Goal: Share content: Share content

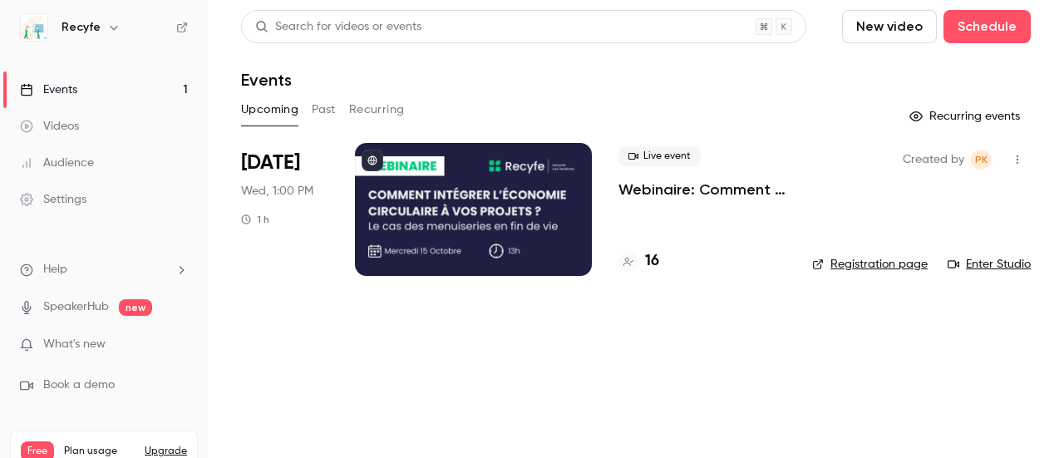
click at [74, 129] on div "Videos" at bounding box center [49, 126] width 59 height 17
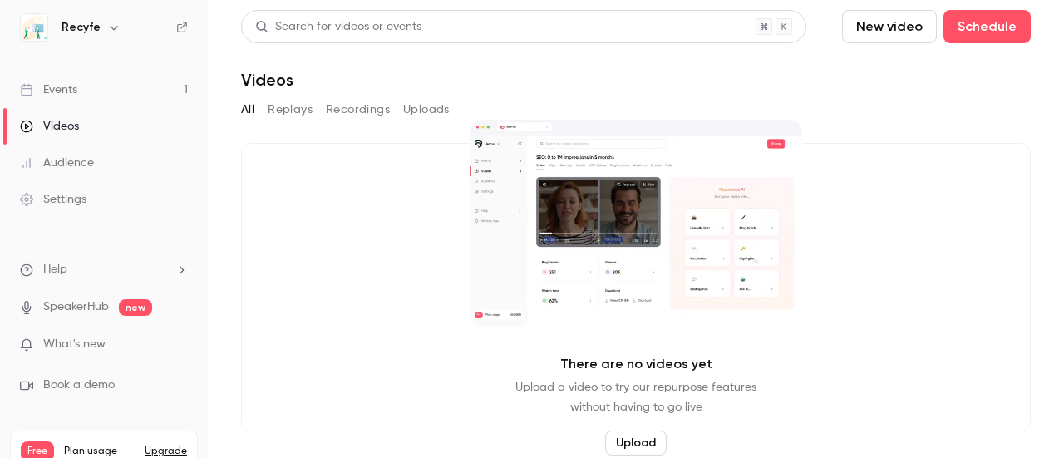
click at [631, 443] on button "Upload" at bounding box center [635, 442] width 61 height 25
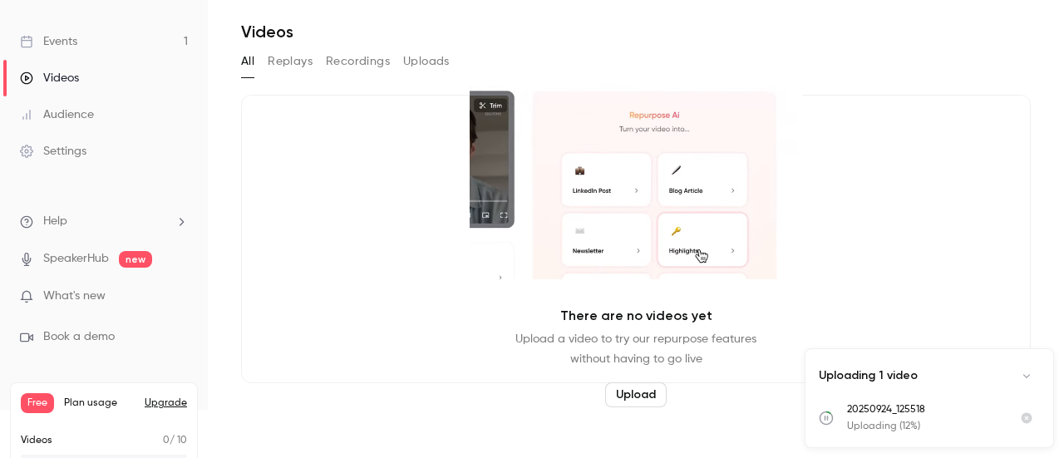
scroll to position [49, 0]
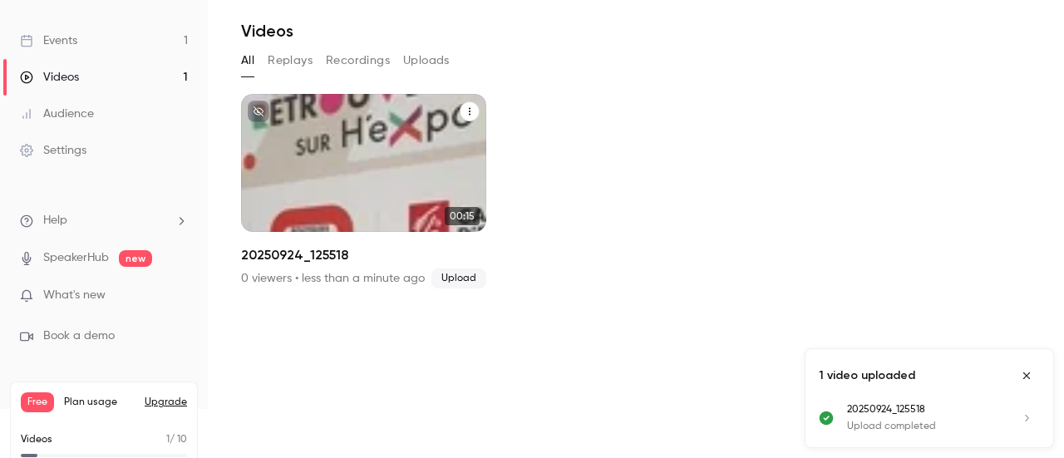
click at [437, 154] on div "Recyfe Sep 24 20250924_125518" at bounding box center [363, 163] width 245 height 138
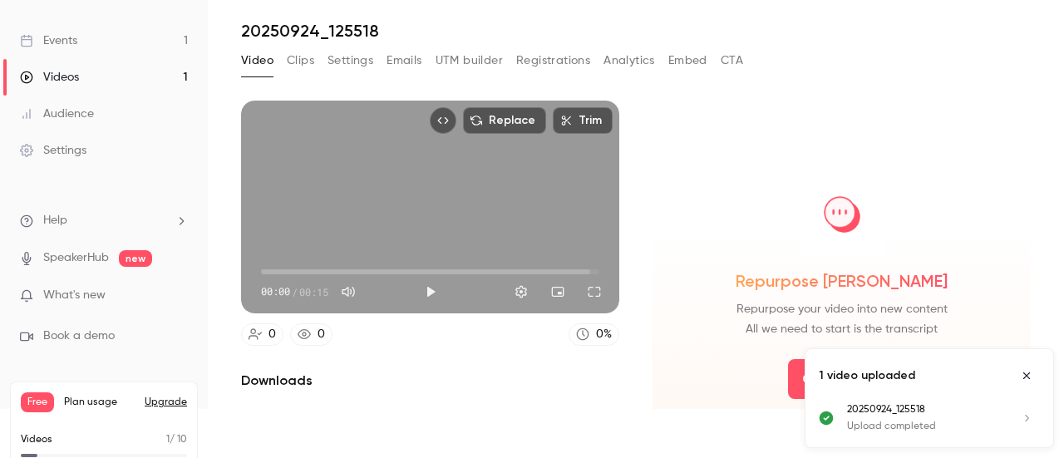
click at [437, 120] on icon "Embed video" at bounding box center [443, 121] width 12 height 12
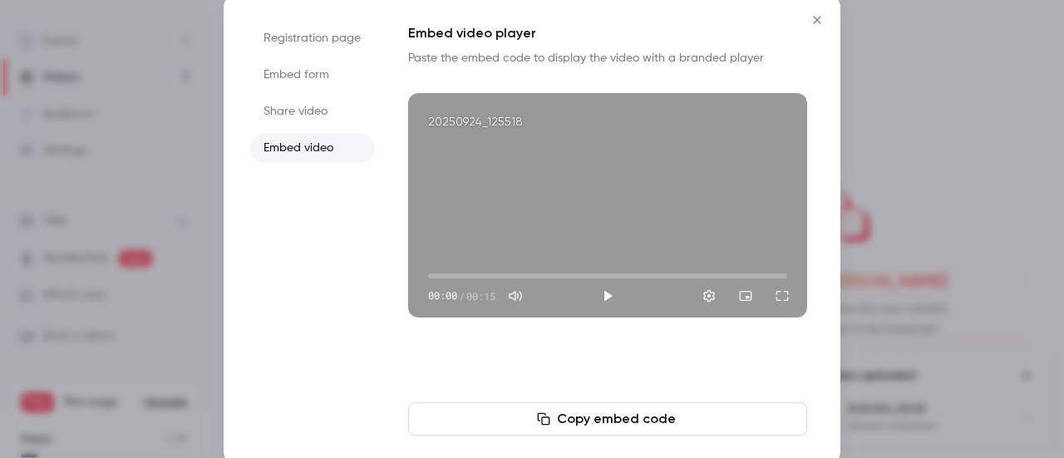
click at [817, 17] on icon "Close" at bounding box center [817, 19] width 20 height 13
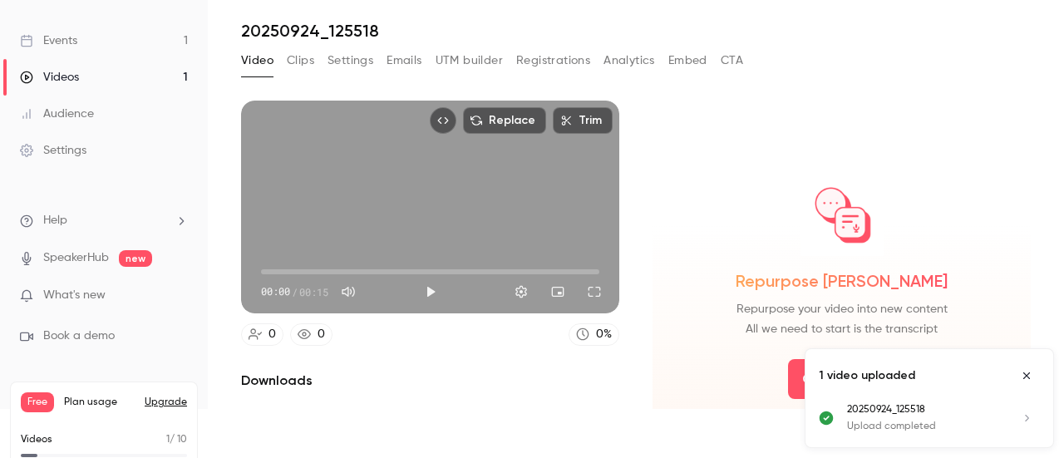
click at [1029, 373] on icon "Close uploads list" at bounding box center [1026, 376] width 13 height 12
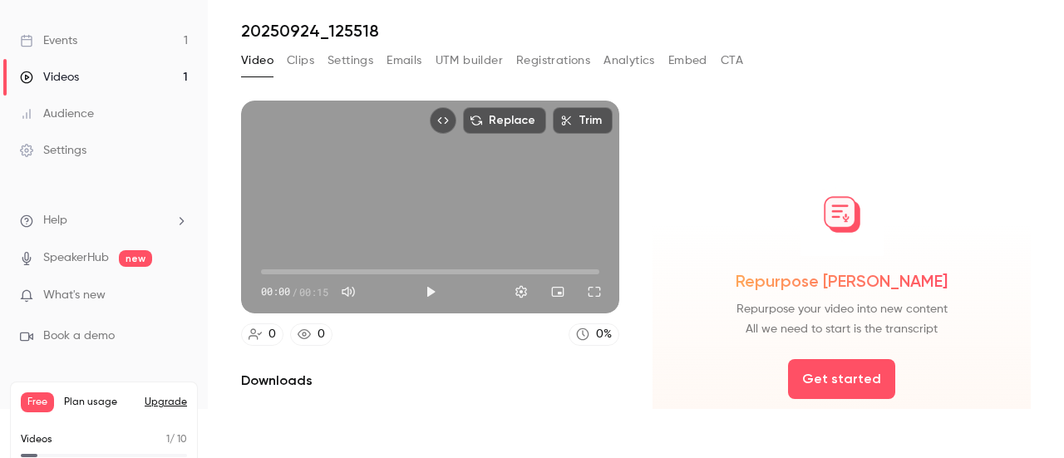
click at [309, 59] on button "Clips" at bounding box center [300, 60] width 27 height 27
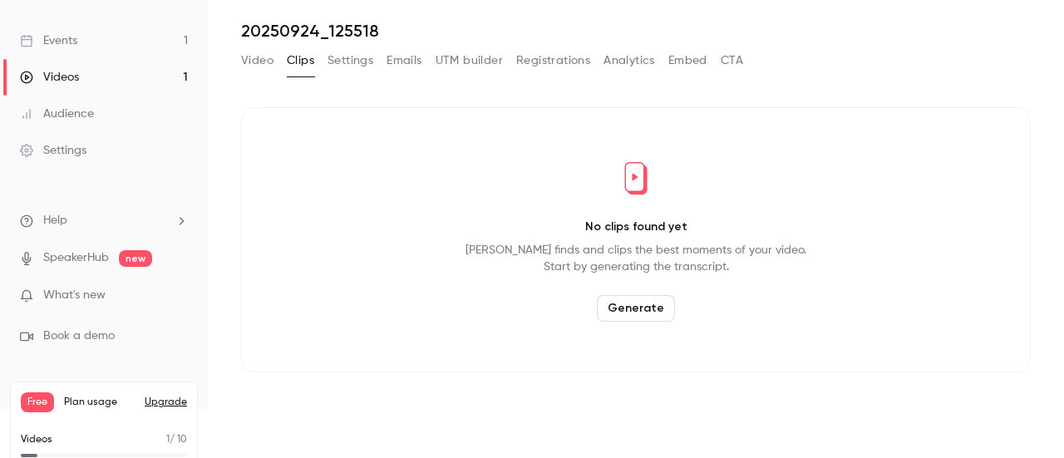
click at [629, 303] on button "Generate" at bounding box center [636, 308] width 78 height 27
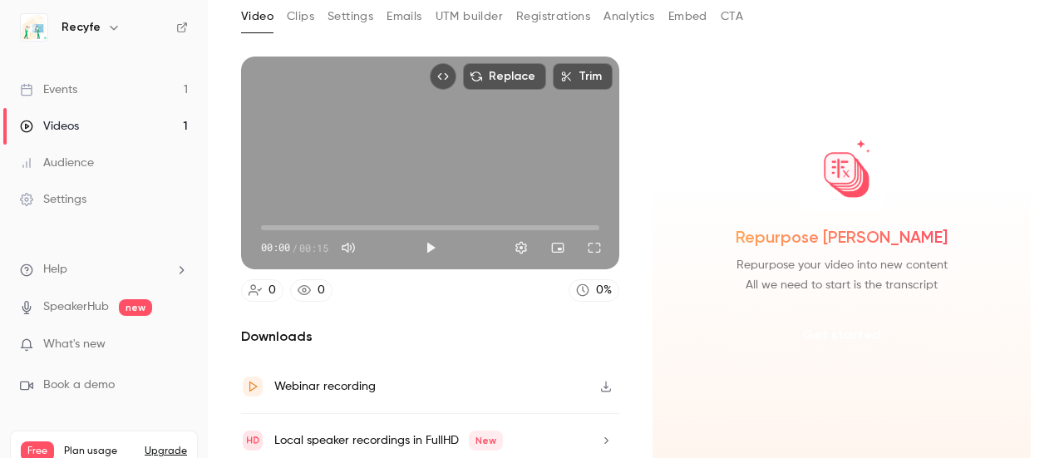
click at [839, 326] on button "Get started" at bounding box center [841, 335] width 107 height 40
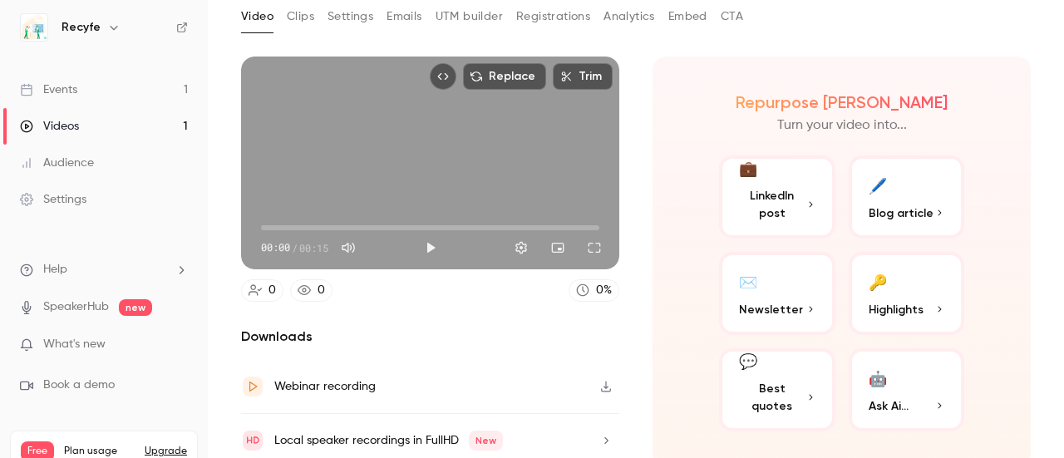
click at [781, 205] on p "LinkedIn post" at bounding box center [777, 204] width 76 height 35
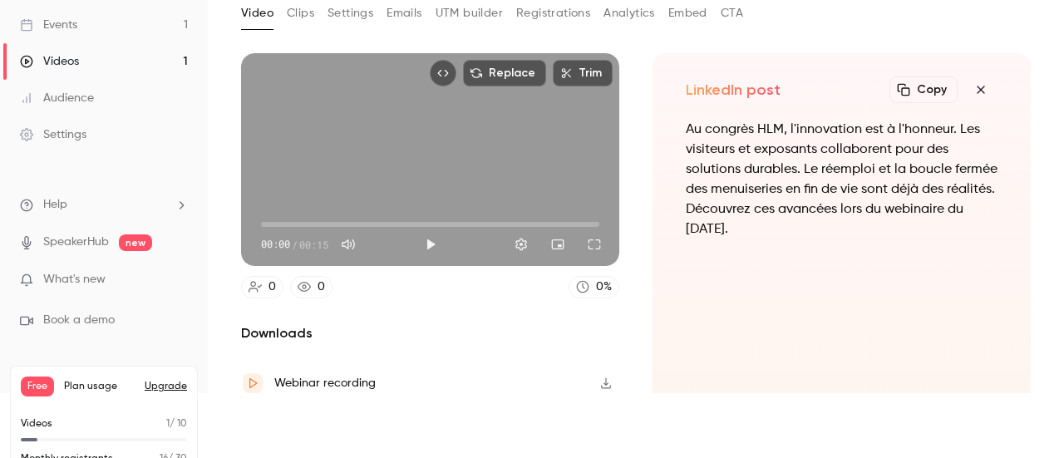
scroll to position [28, 0]
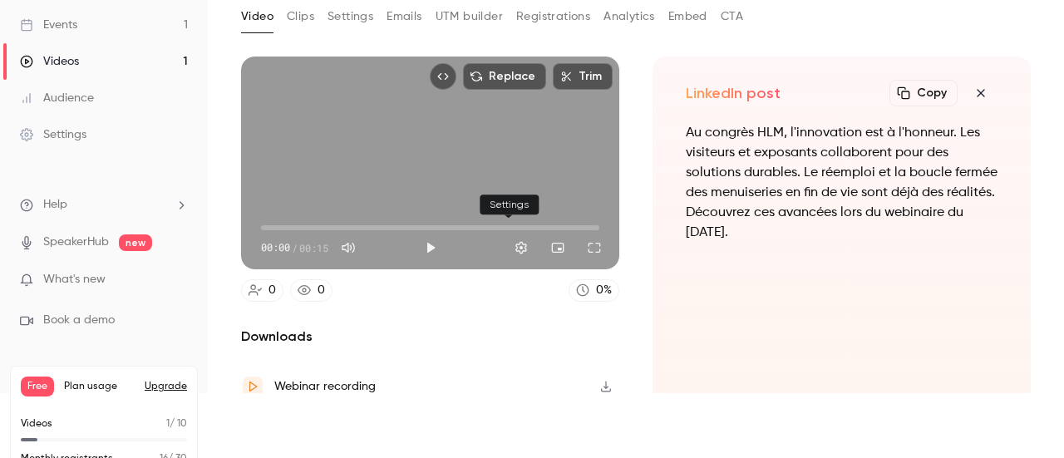
click at [511, 235] on button "Settings" at bounding box center [520, 247] width 33 height 33
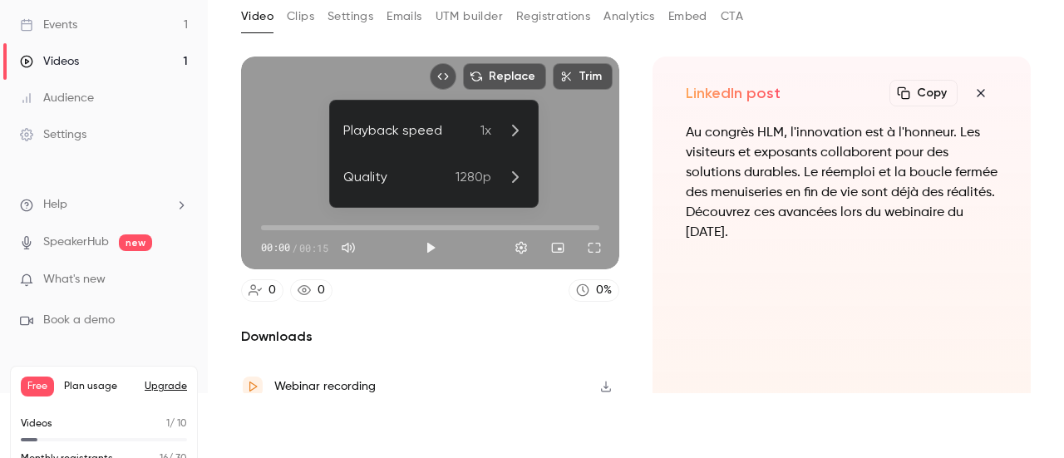
click at [511, 282] on div at bounding box center [532, 229] width 1064 height 458
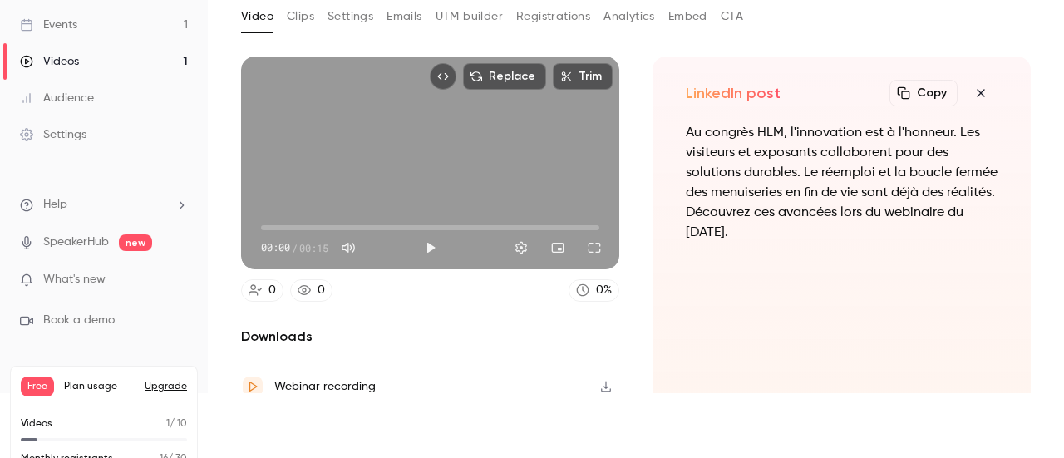
scroll to position [0, 0]
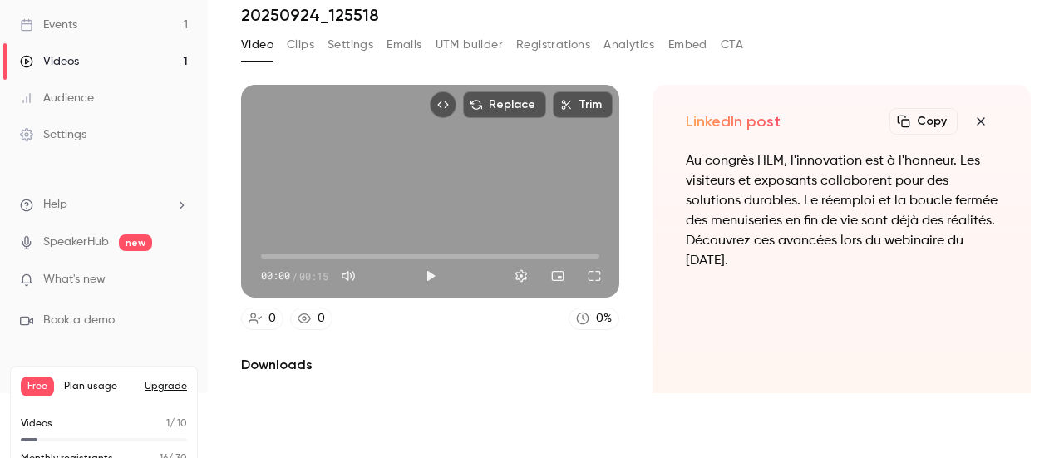
click at [297, 51] on button "Clips" at bounding box center [300, 45] width 27 height 27
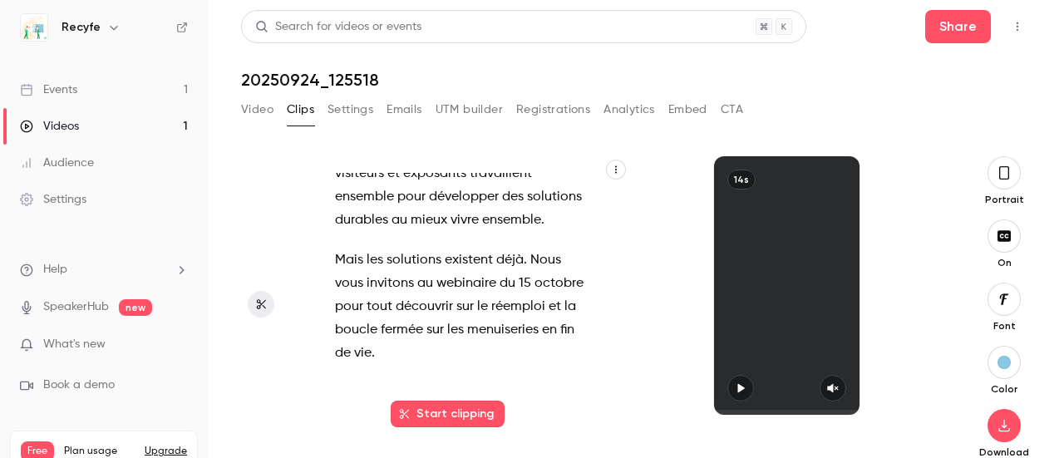
scroll to position [47, 0]
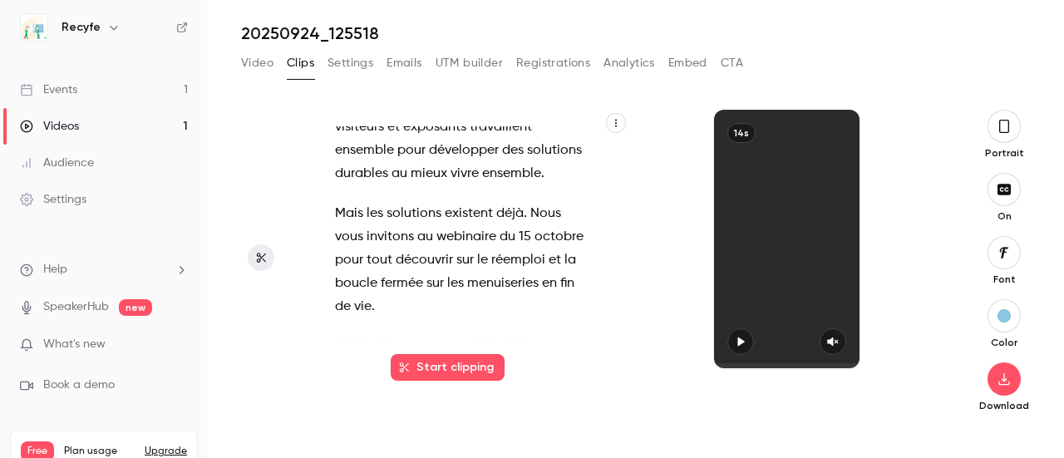
click at [997, 130] on icon "button" at bounding box center [1003, 126] width 13 height 18
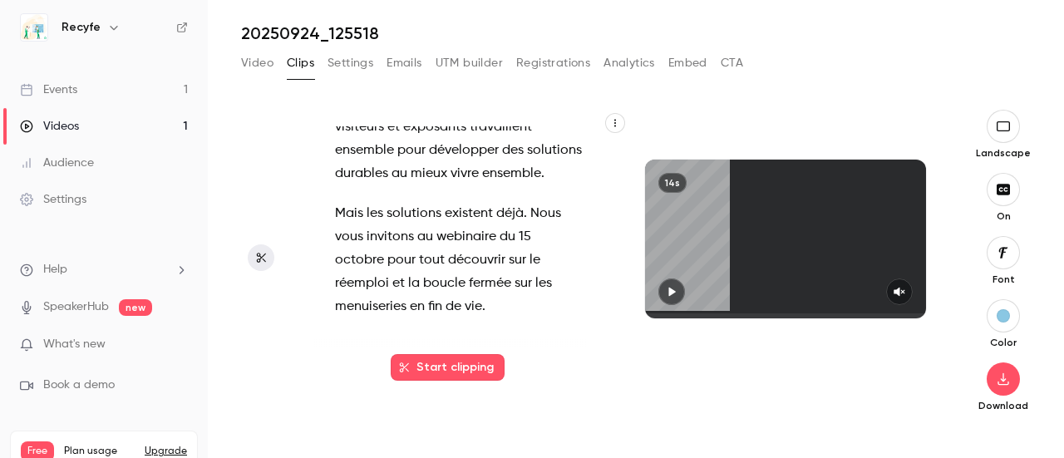
click at [996, 130] on icon "button" at bounding box center [1002, 126] width 13 height 10
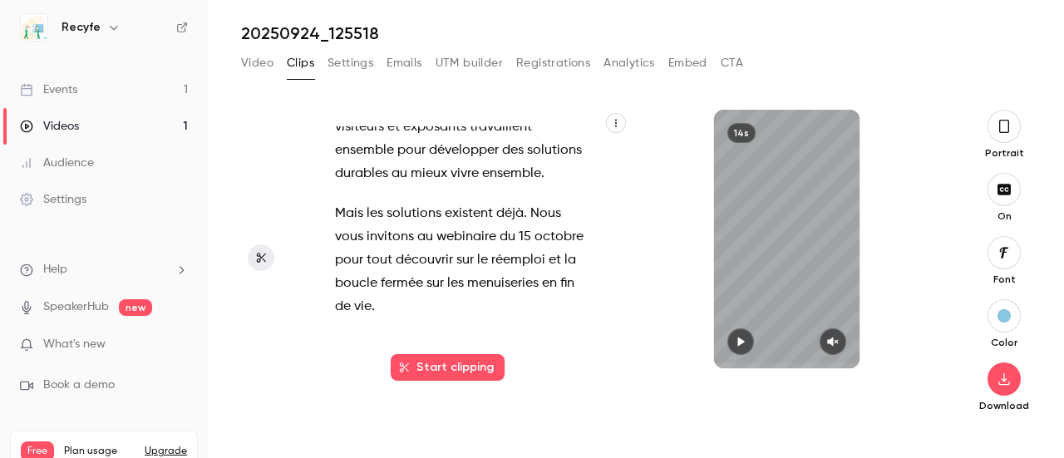
click at [995, 247] on icon "button" at bounding box center [1004, 252] width 18 height 13
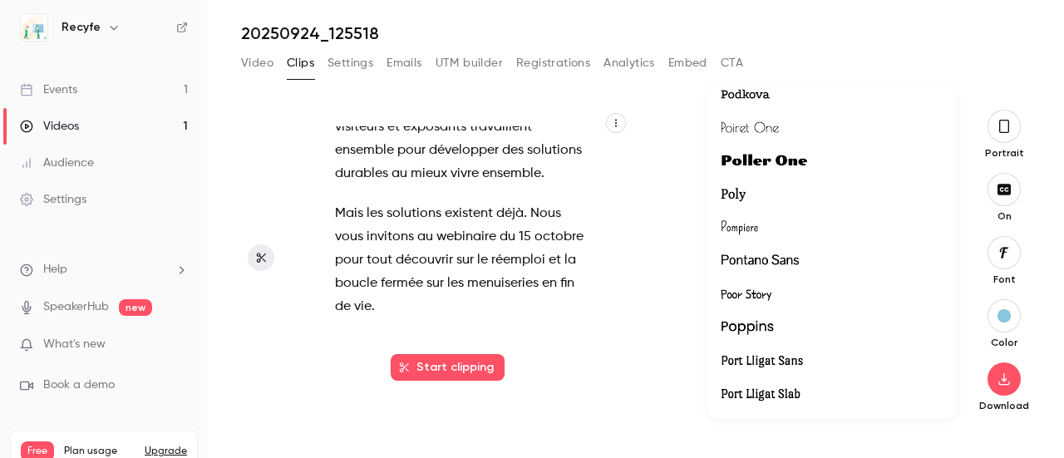
scroll to position [37046, 0]
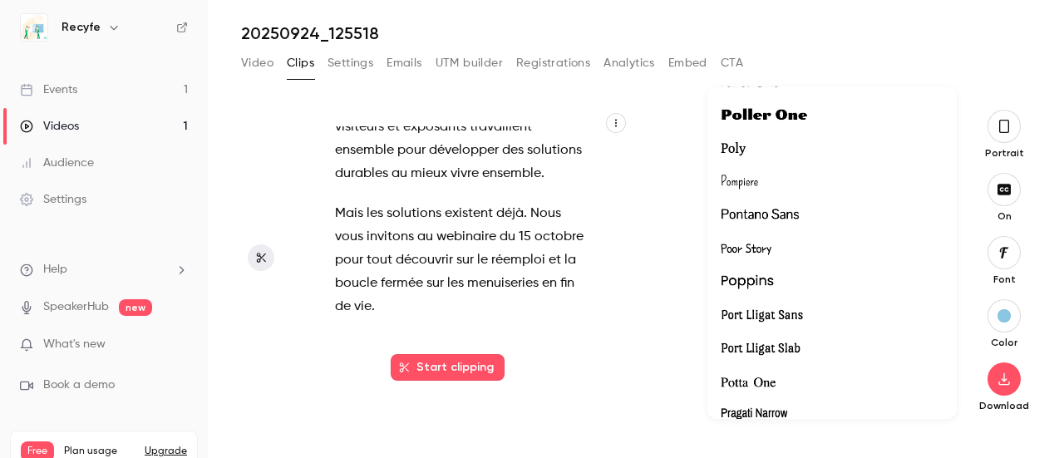
click at [826, 280] on div at bounding box center [831, 282] width 223 height 22
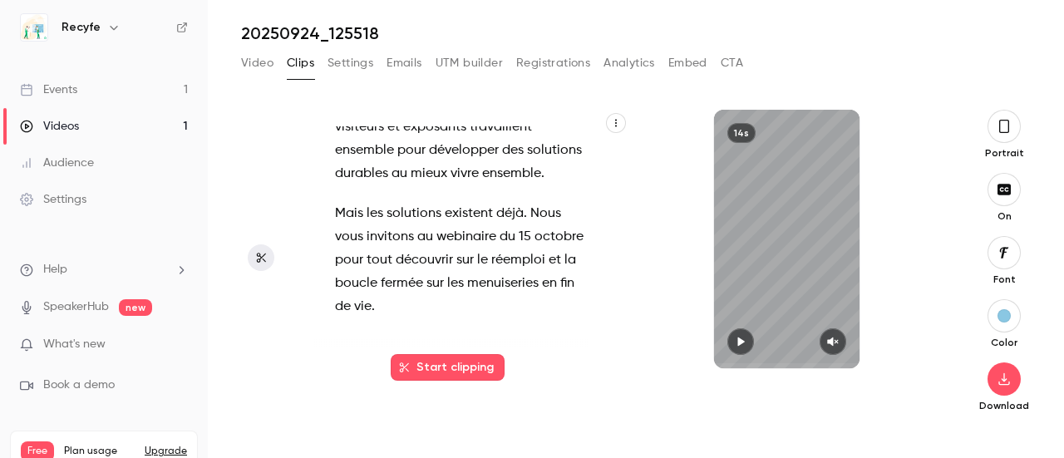
click at [997, 315] on div "button" at bounding box center [1003, 315] width 13 height 13
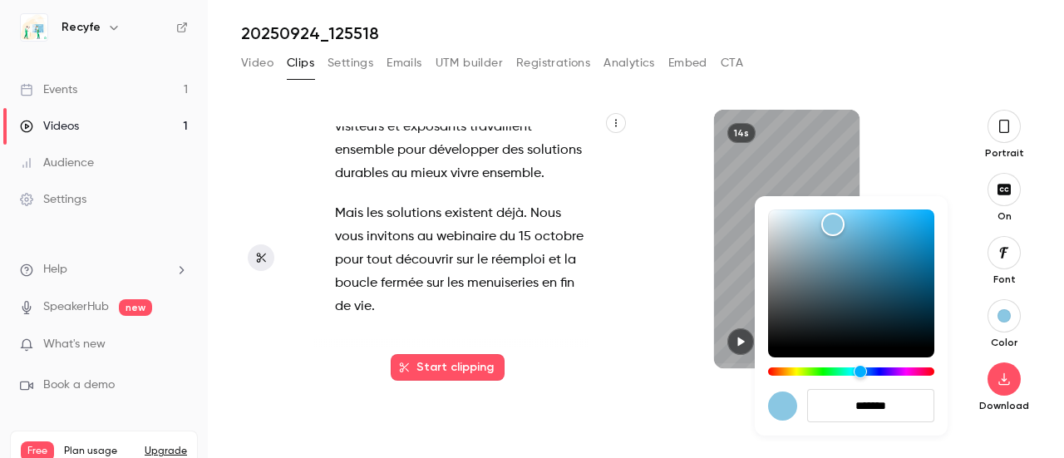
click at [876, 406] on input "*******" at bounding box center [870, 405] width 127 height 33
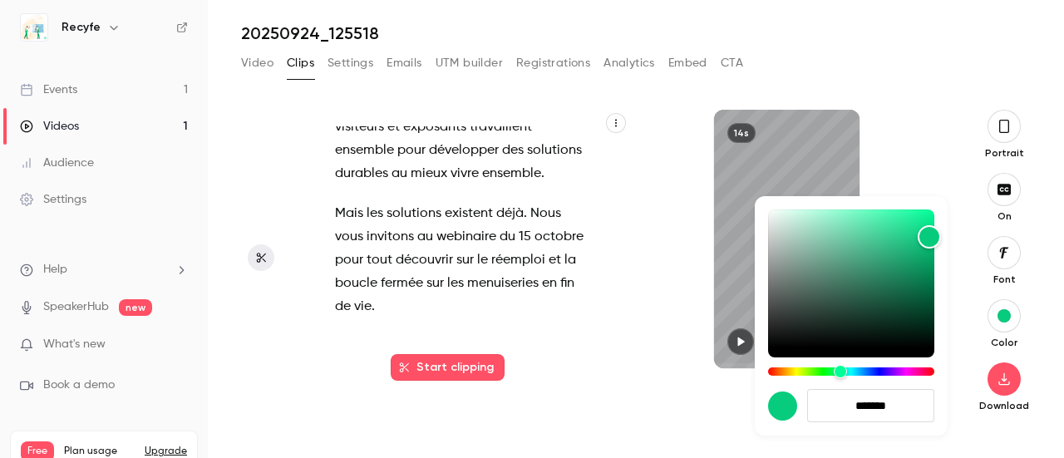
type input "*******"
click at [903, 106] on div at bounding box center [532, 229] width 1064 height 458
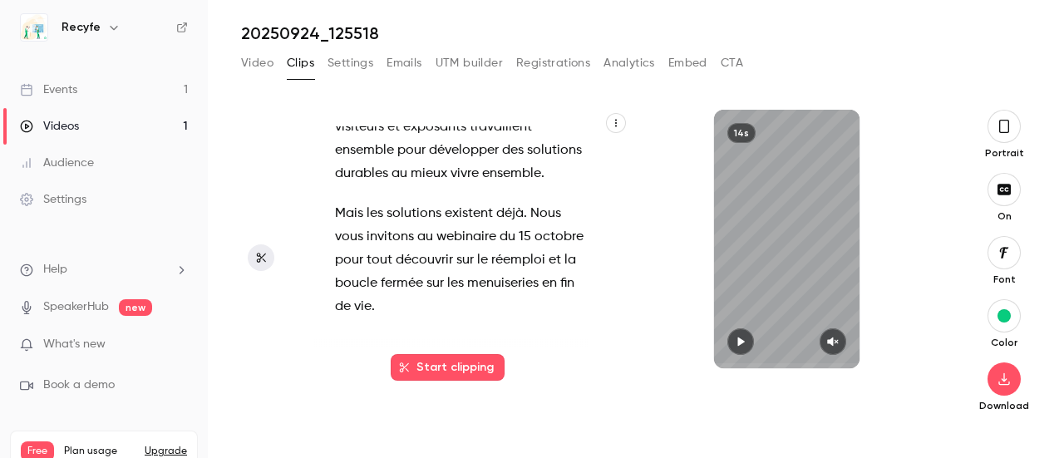
click at [738, 342] on icon "button" at bounding box center [741, 341] width 7 height 9
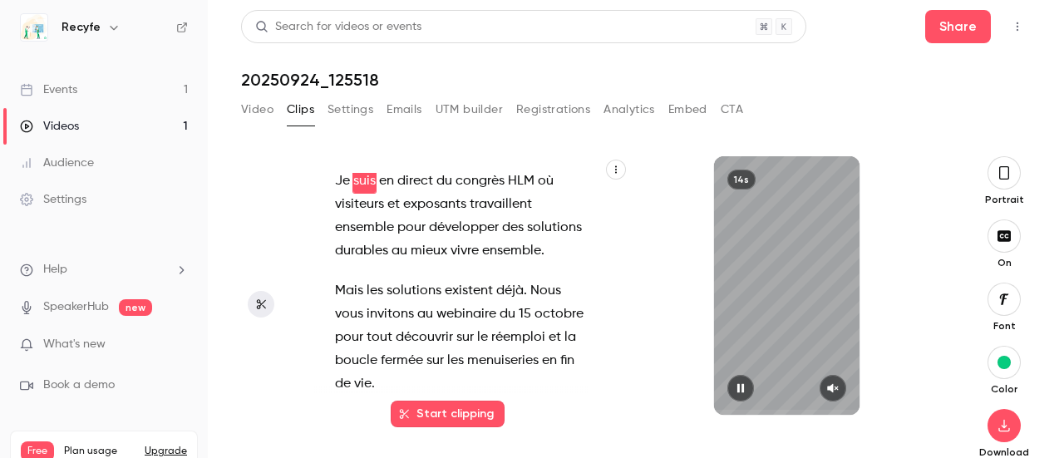
scroll to position [0, 0]
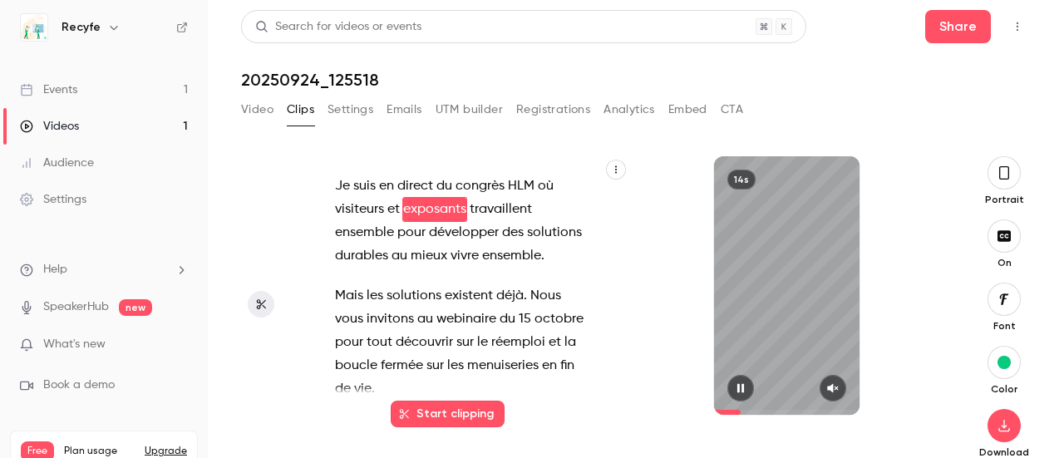
click at [819, 376] on button "button" at bounding box center [832, 388] width 27 height 27
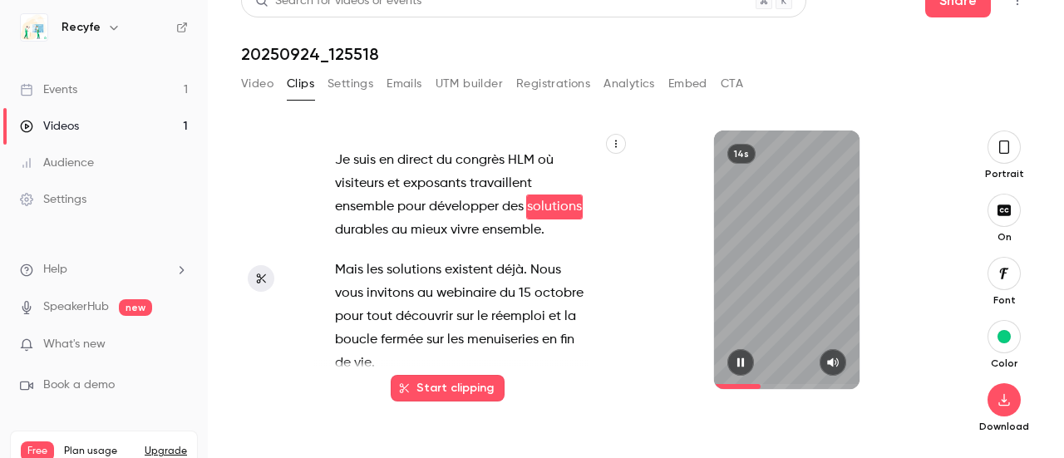
scroll to position [27, 0]
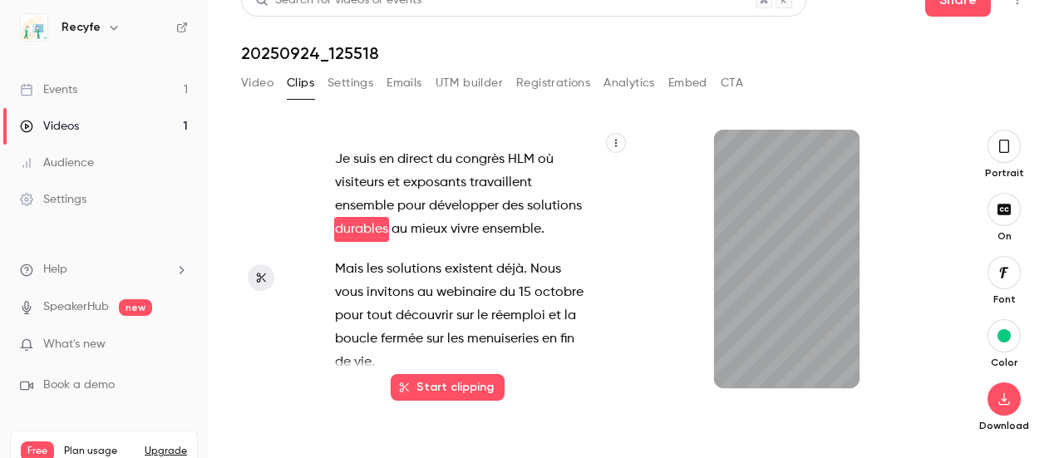
type input "***"
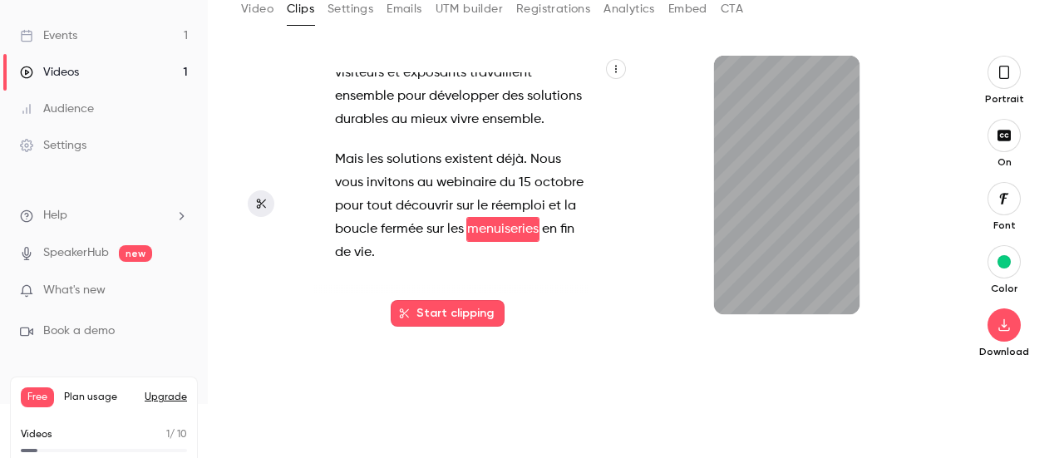
scroll to position [77, 0]
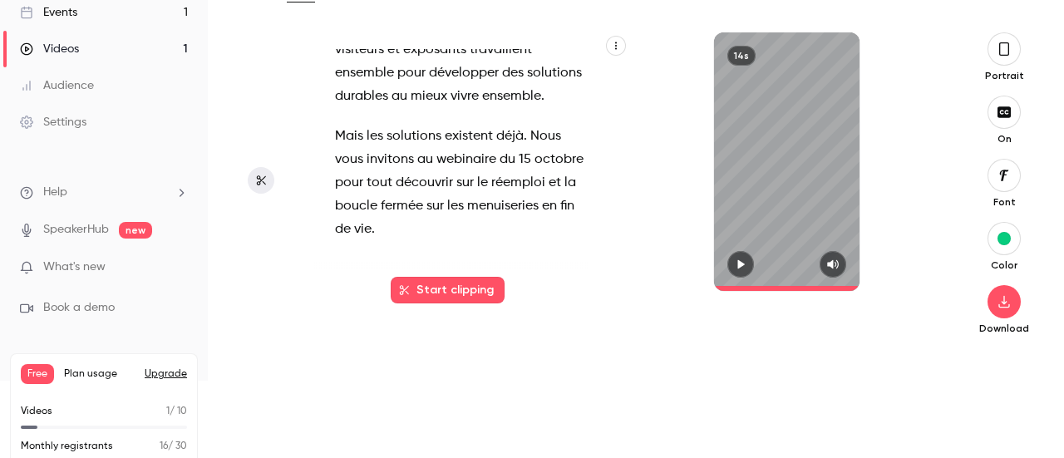
click at [738, 262] on icon "button" at bounding box center [741, 264] width 7 height 9
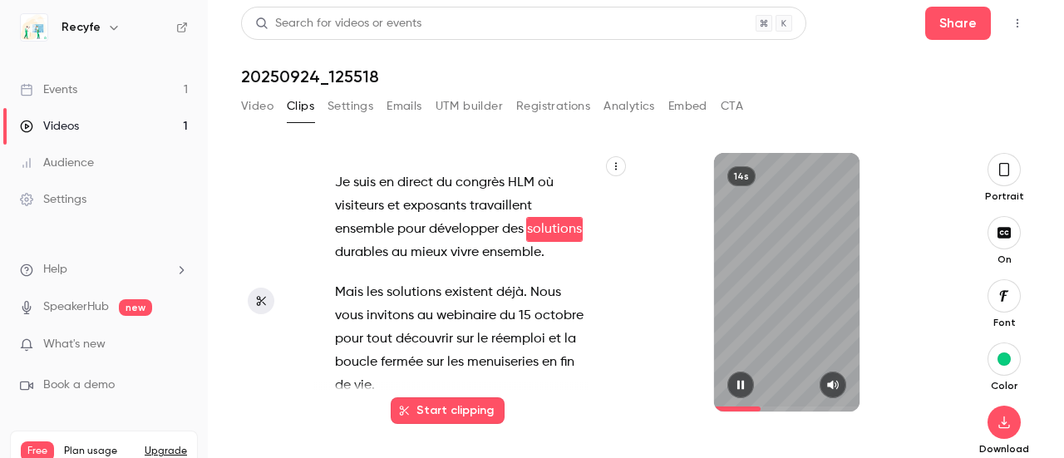
scroll to position [27, 0]
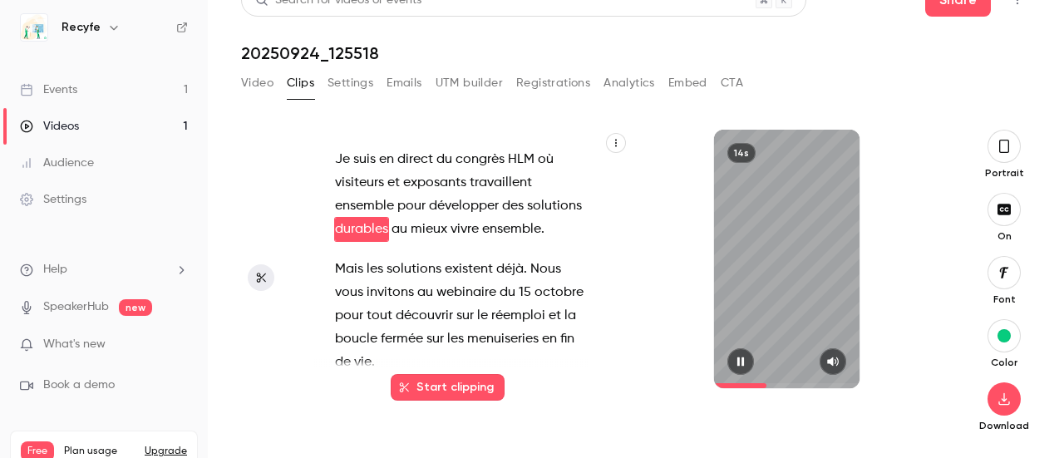
click at [761, 263] on div "14s" at bounding box center [786, 259] width 145 height 258
click at [463, 387] on button "Start clipping" at bounding box center [448, 387] width 114 height 27
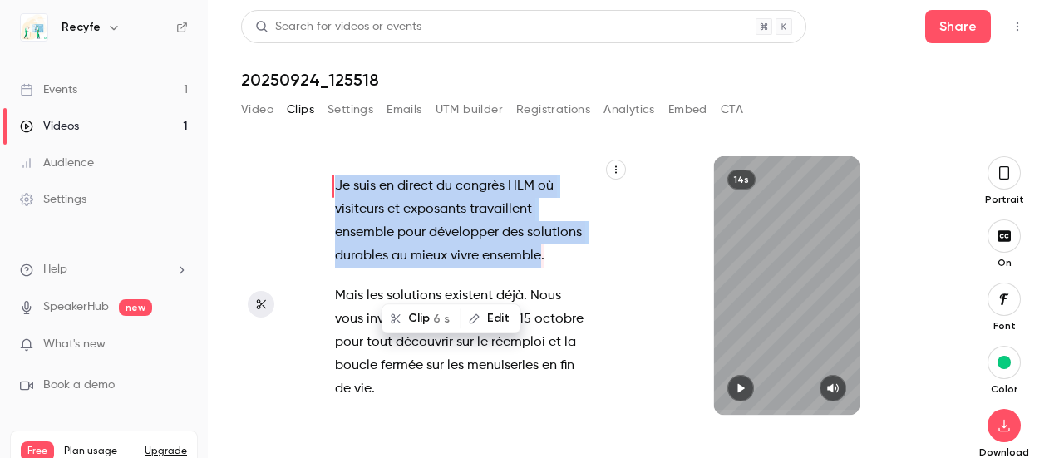
scroll to position [58, 0]
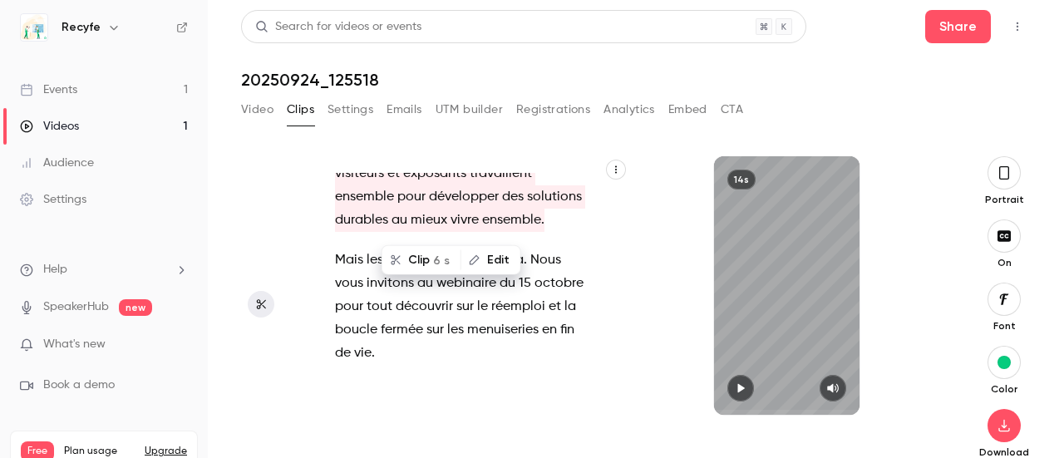
click at [564, 357] on div "Je suis en direct du congrès HLM où visiteurs et exposants travaillent ensemble…" at bounding box center [467, 294] width 307 height 242
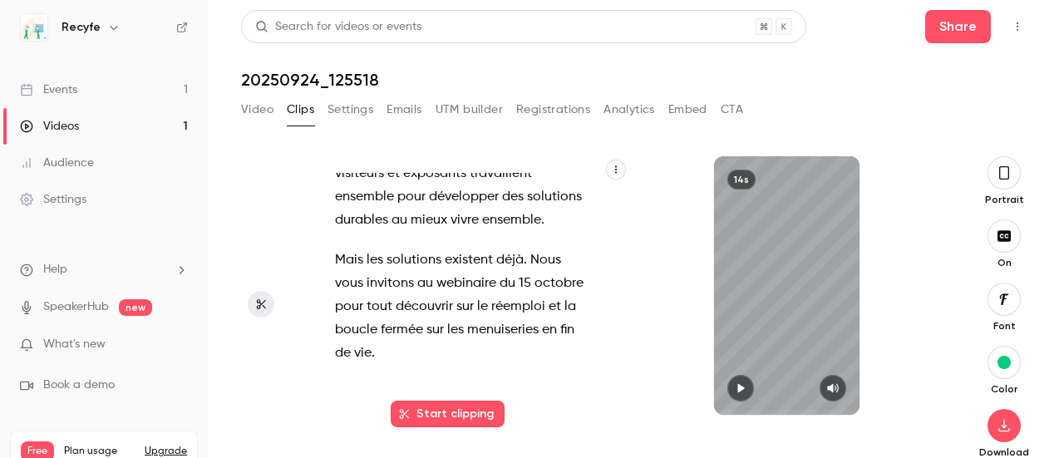
click at [912, 235] on div "14s" at bounding box center [786, 285] width 315 height 258
click at [994, 428] on icon "button" at bounding box center [1004, 425] width 20 height 13
click at [826, 385] on icon "button" at bounding box center [832, 388] width 13 height 12
click at [734, 387] on icon "button" at bounding box center [740, 388] width 13 height 12
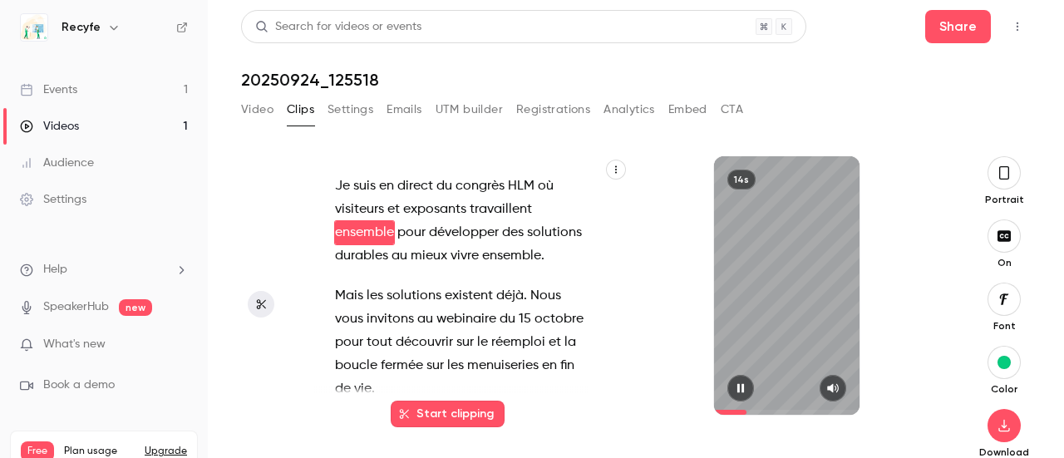
scroll to position [3, 0]
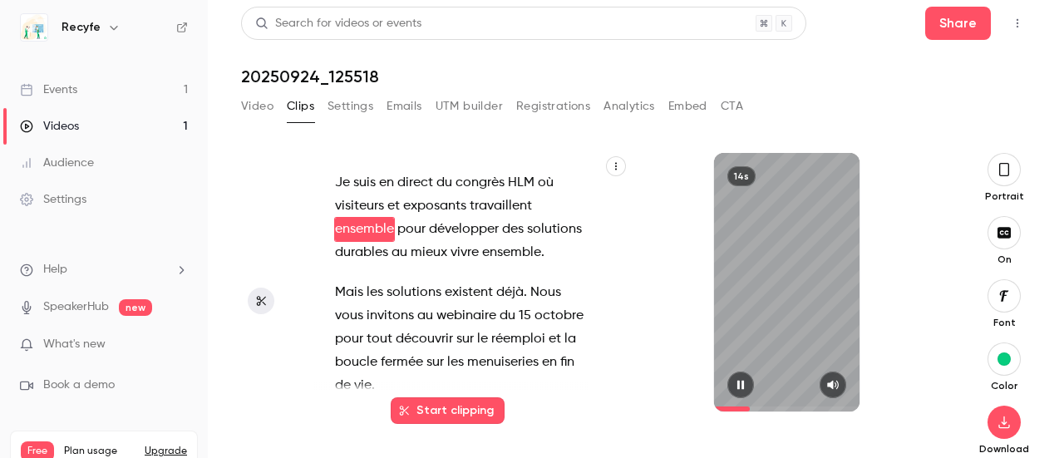
click at [734, 387] on icon "button" at bounding box center [740, 385] width 13 height 12
type input "***"
click at [120, 91] on link "Events 1" at bounding box center [104, 89] width 208 height 37
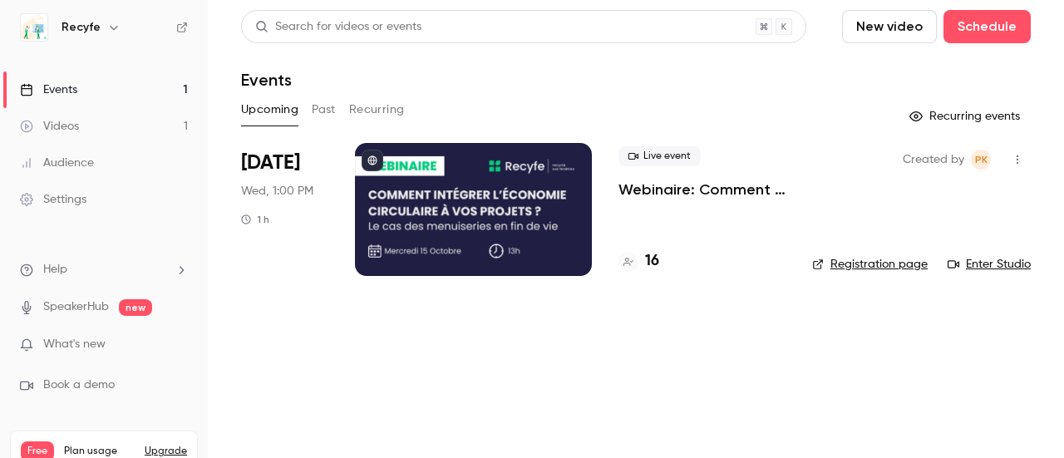
click at [844, 267] on link "Registration page" at bounding box center [869, 264] width 115 height 17
click at [444, 195] on div at bounding box center [473, 209] width 237 height 133
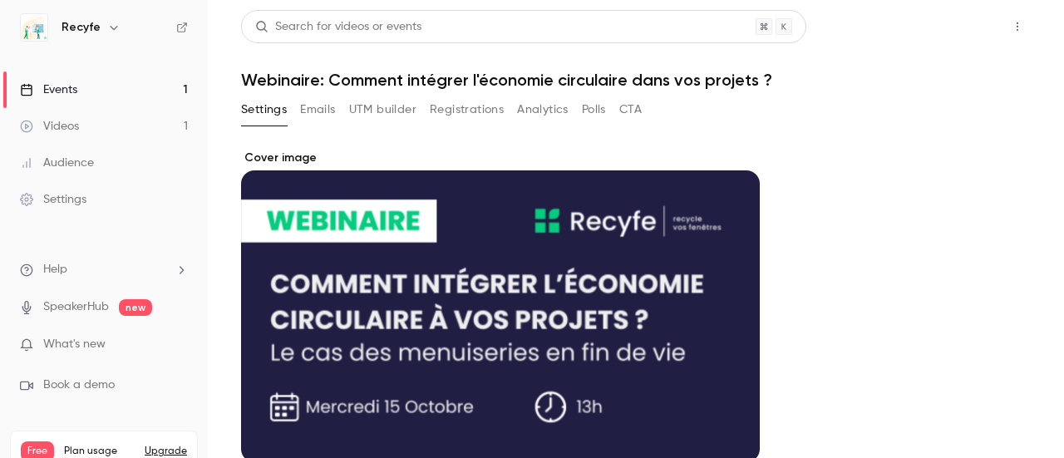
click at [930, 22] on button "Share" at bounding box center [958, 26] width 66 height 33
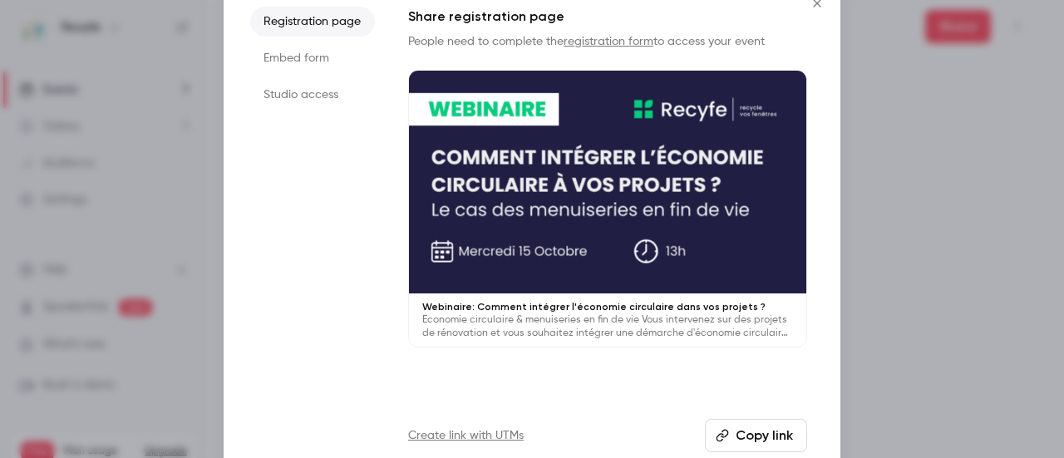
click at [757, 430] on button "Copy link" at bounding box center [756, 435] width 102 height 33
click at [812, 4] on icon "Close" at bounding box center [817, 3] width 20 height 13
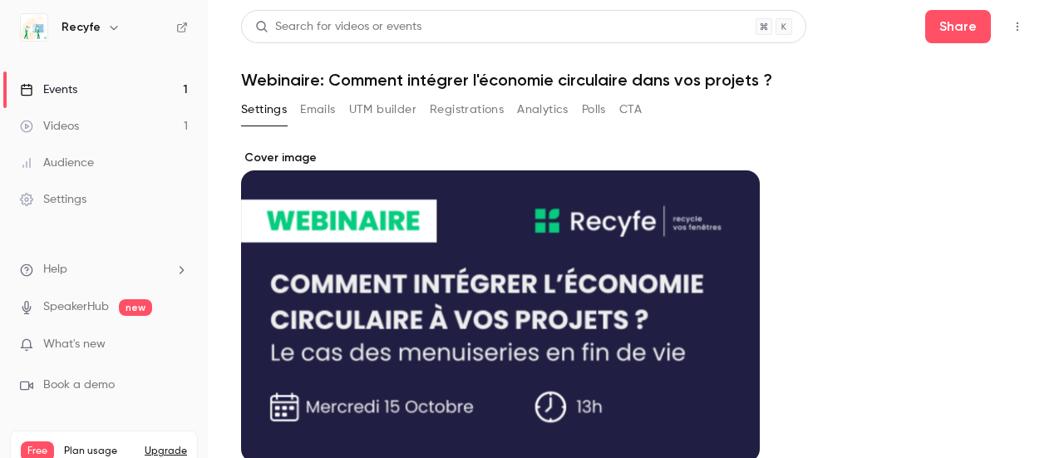
click at [80, 93] on link "Events 1" at bounding box center [104, 89] width 208 height 37
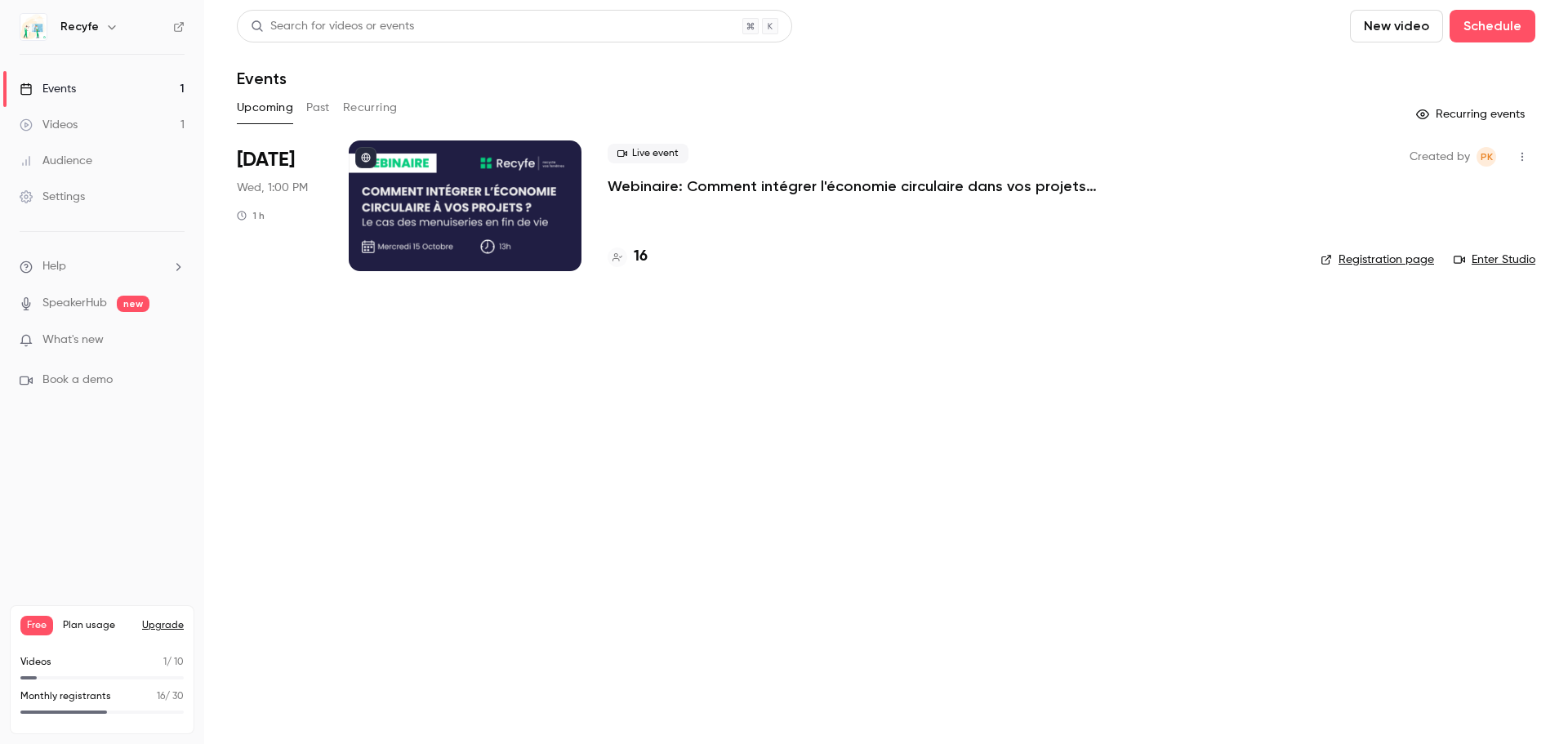
click at [642, 195] on p "Webinaire: Comment intégrer l'économie circulaire dans vos projets ?" at bounding box center [852, 186] width 491 height 20
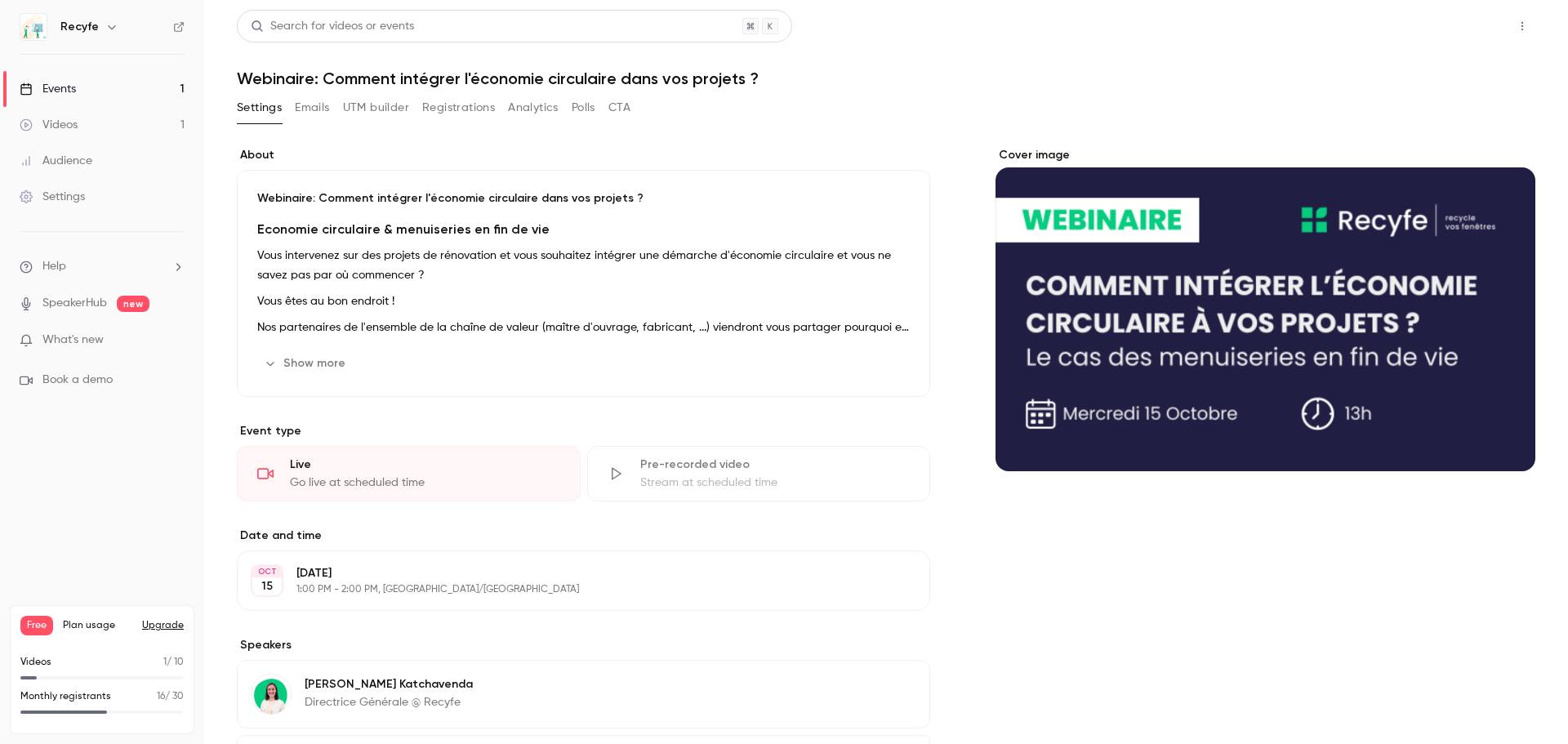
click at [1458, 19] on button "Share" at bounding box center [1465, 26] width 65 height 32
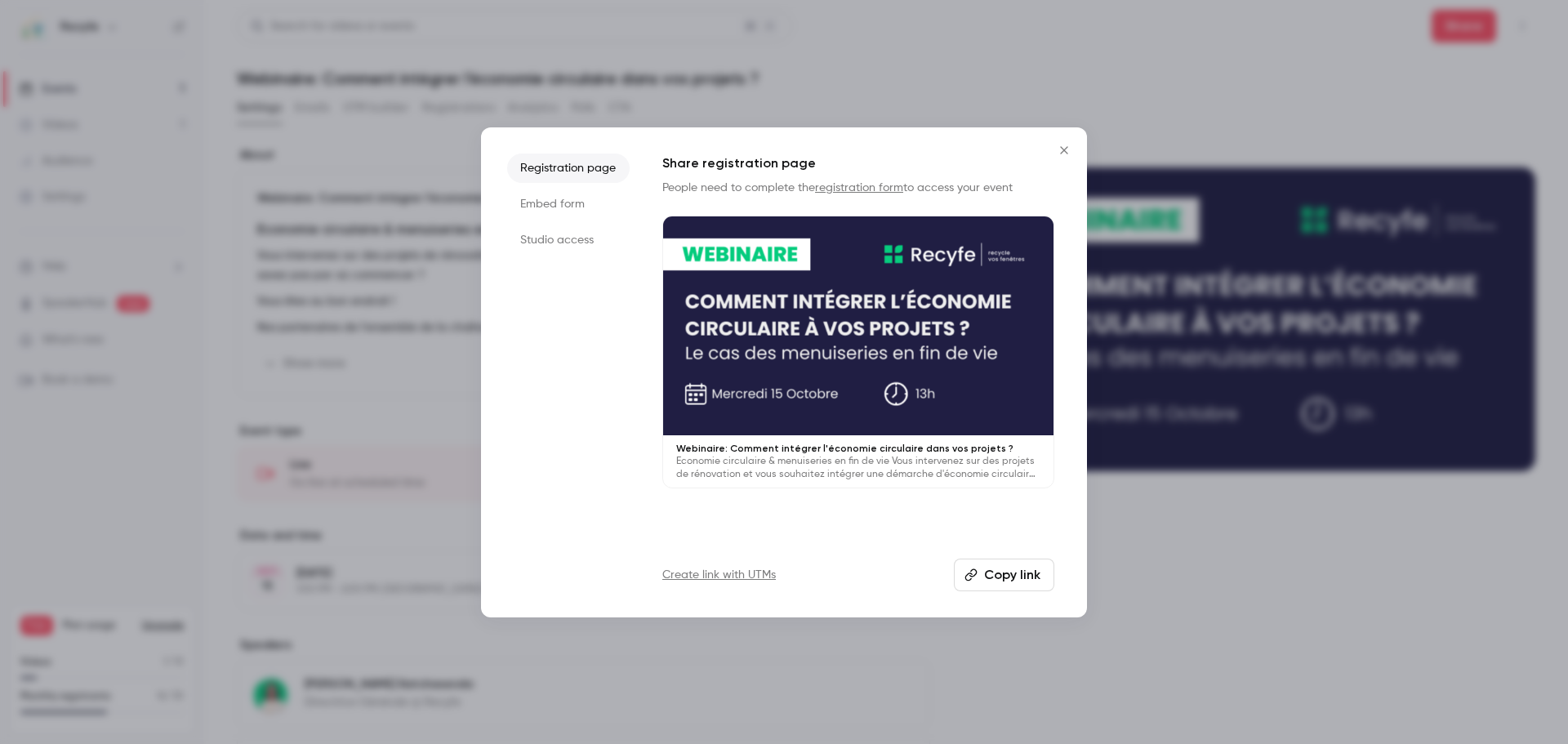
click at [1010, 584] on button "Copy link" at bounding box center [1005, 574] width 100 height 32
click at [1067, 158] on button "Close" at bounding box center [1064, 149] width 32 height 32
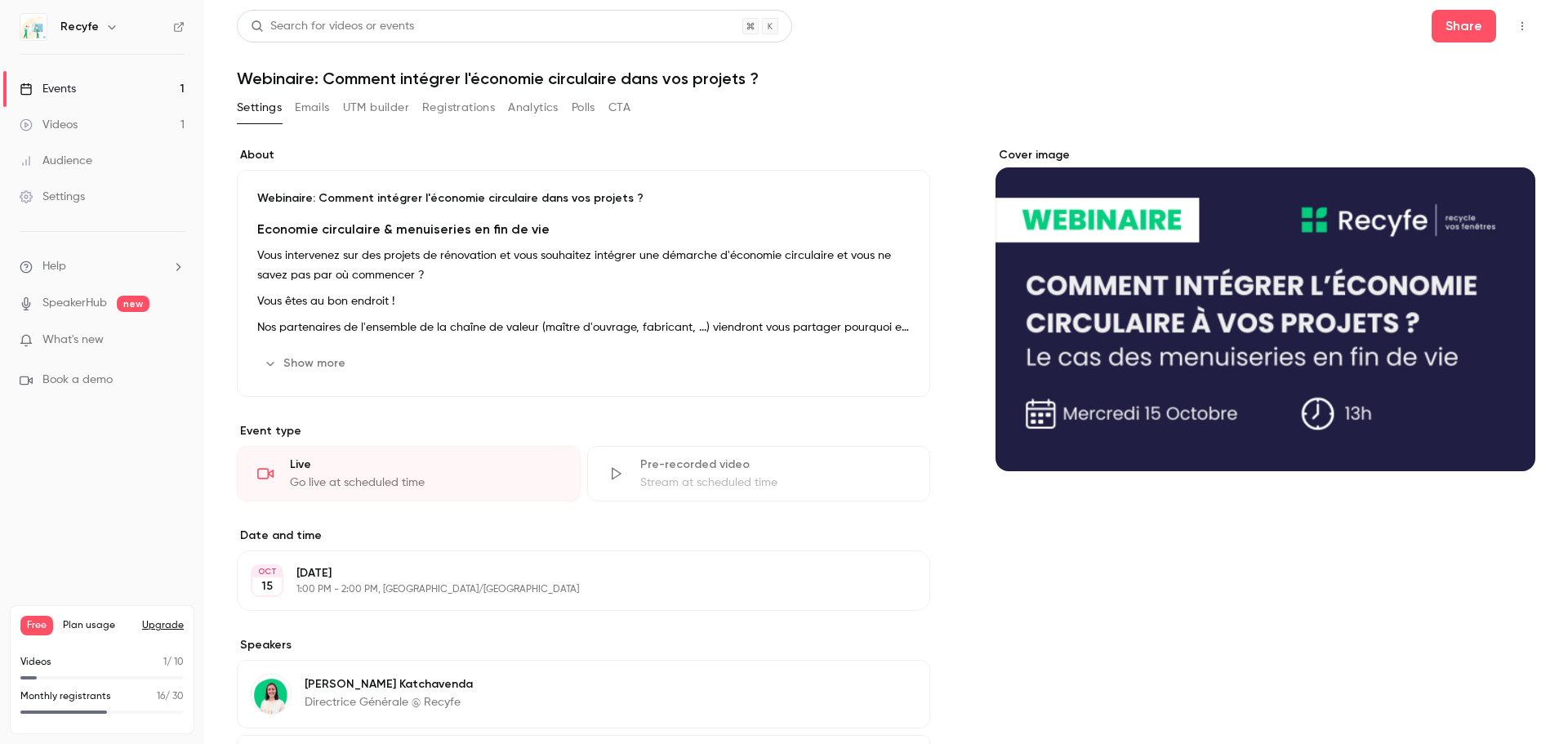
click at [123, 91] on link "Events 1" at bounding box center [102, 88] width 204 height 36
